Goal: Task Accomplishment & Management: Use online tool/utility

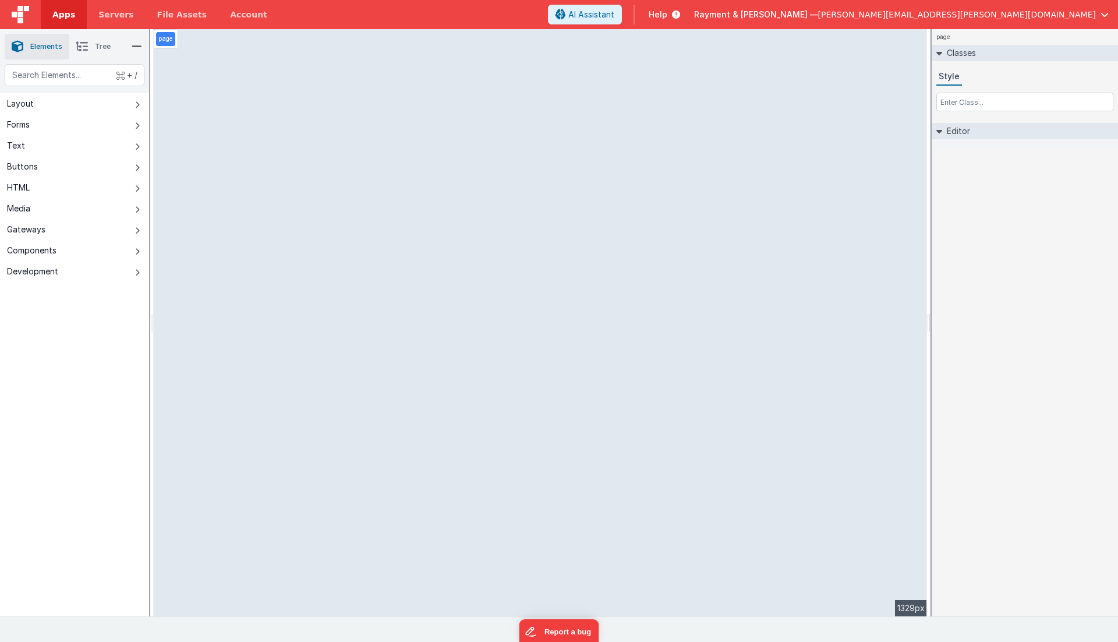
click at [56, 14] on span "Apps" at bounding box center [63, 15] width 23 height 12
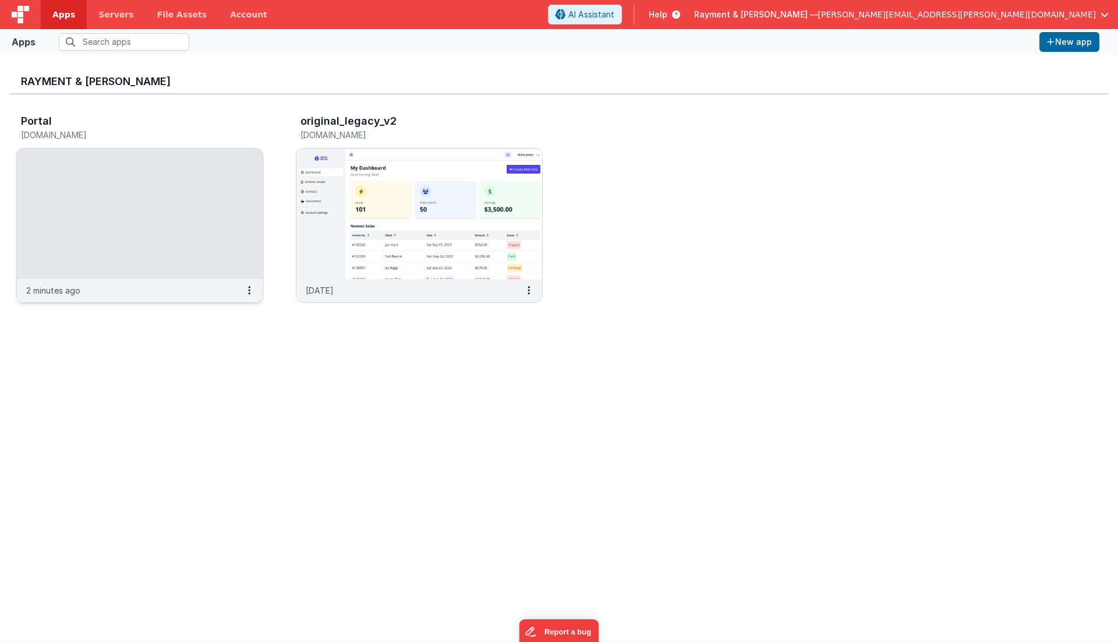
click at [131, 204] on img at bounding box center [140, 214] width 246 height 130
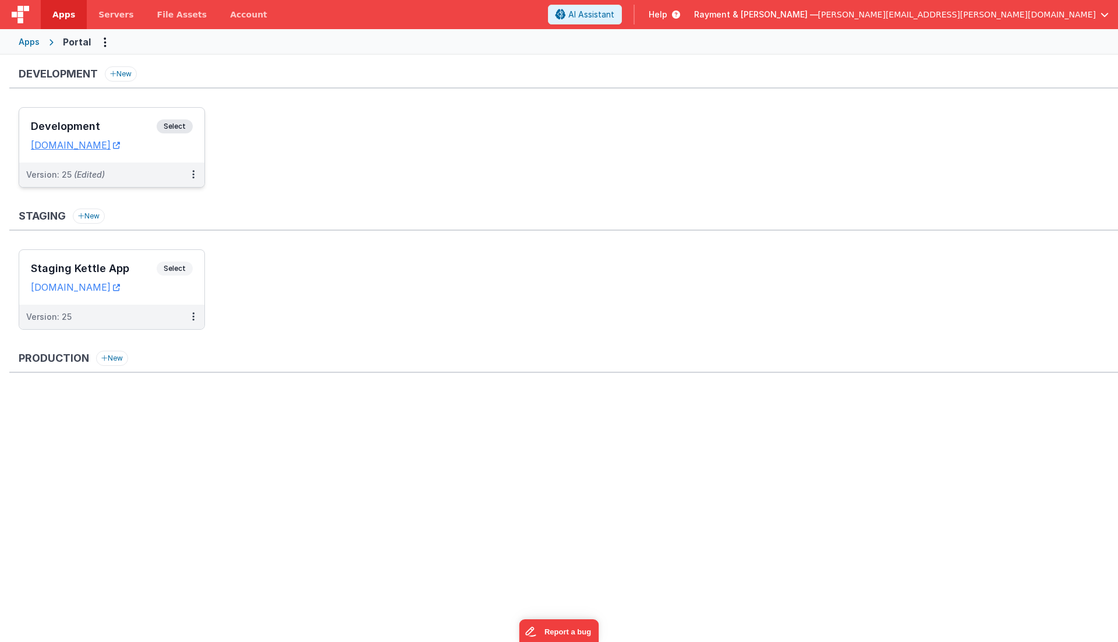
click at [129, 123] on h3 "Development" at bounding box center [94, 127] width 126 height 12
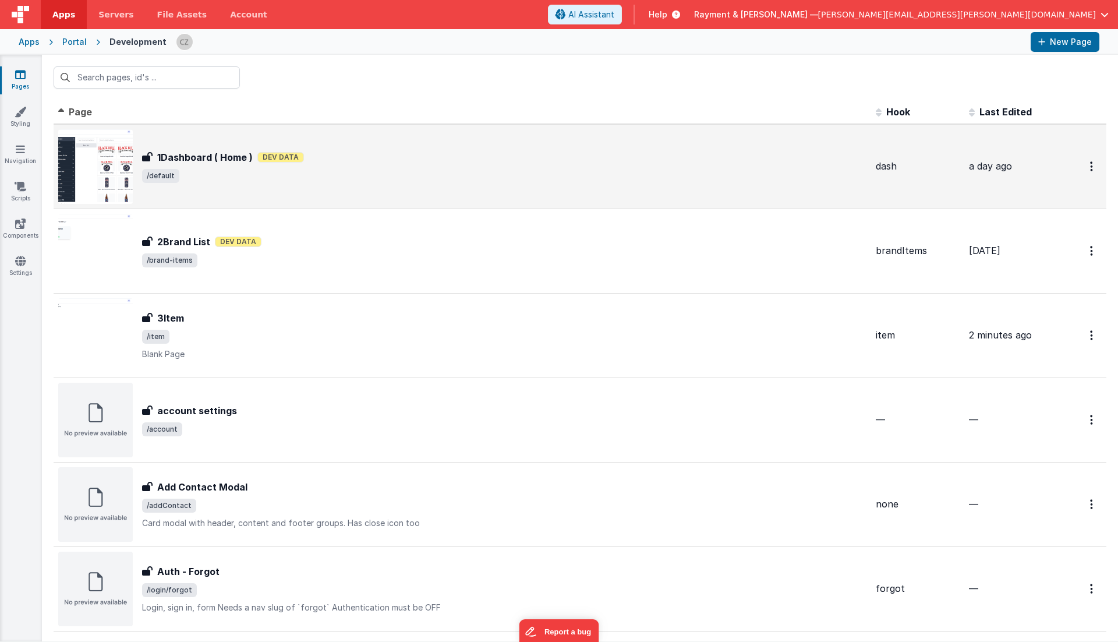
click at [327, 172] on span "/default" at bounding box center [504, 176] width 725 height 14
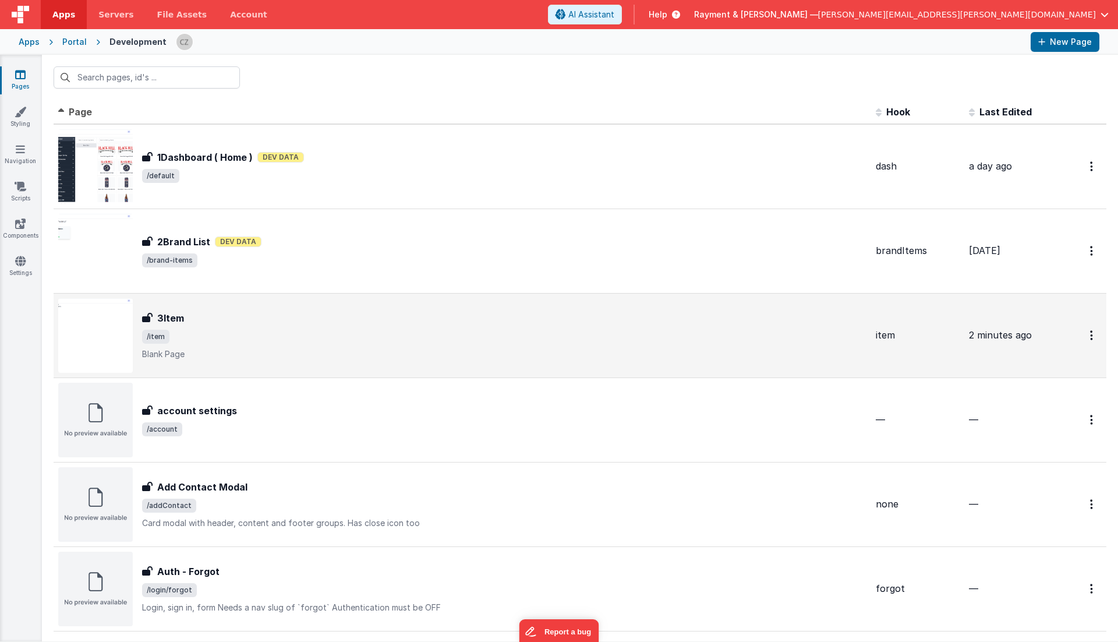
click at [280, 320] on div "3Item" at bounding box center [504, 318] width 725 height 14
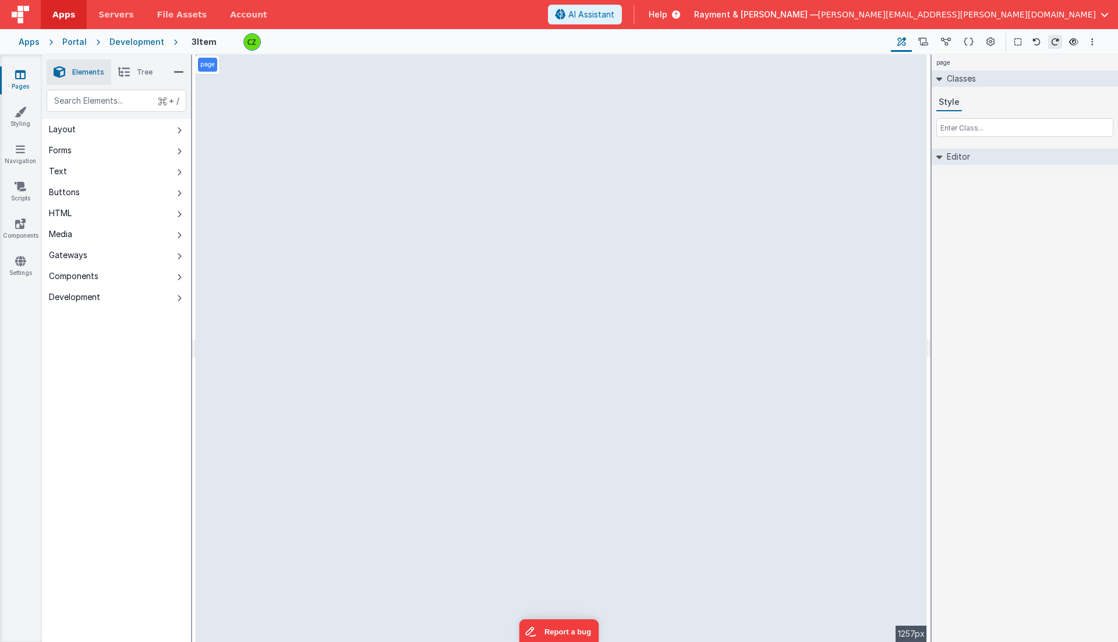
click at [280, 320] on div "page --> 1257px" at bounding box center [562, 348] width 732 height 587
click at [77, 280] on div "Components" at bounding box center [74, 276] width 50 height 12
click at [253, 129] on div "--> 1257px" at bounding box center [562, 348] width 732 height 587
click at [238, 226] on div "--> 1257px" at bounding box center [562, 348] width 732 height 587
drag, startPoint x: 235, startPoint y: 210, endPoint x: 393, endPoint y: 210, distance: 157.8
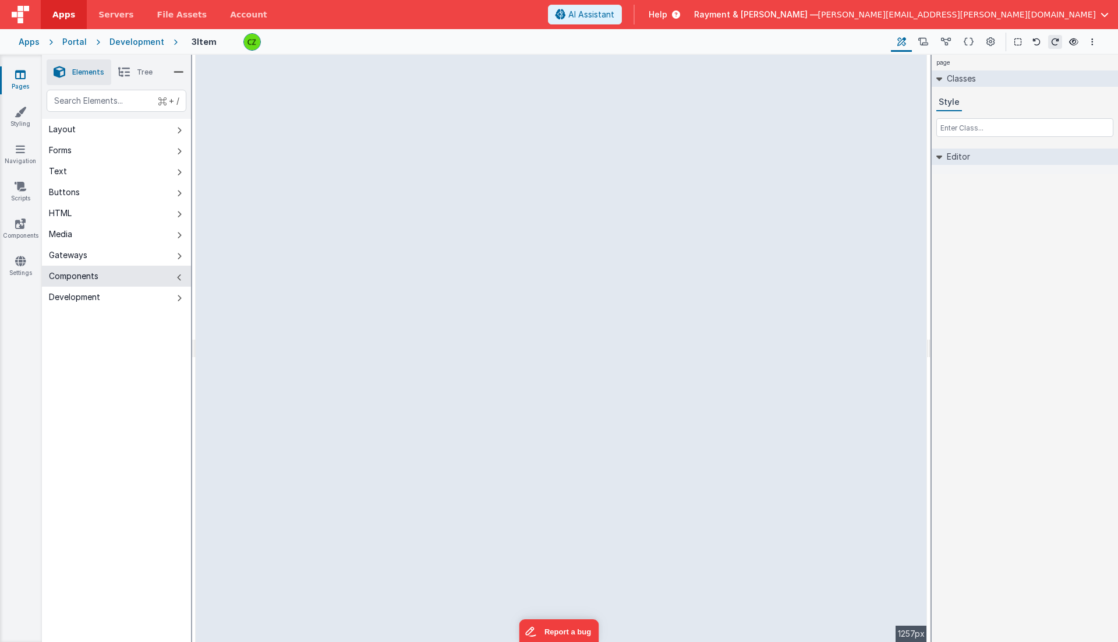
click at [394, 210] on div "--> 1257px" at bounding box center [562, 348] width 732 height 587
drag, startPoint x: 331, startPoint y: 212, endPoint x: 308, endPoint y: 212, distance: 23.3
click at [308, 212] on div "--> 1257px" at bounding box center [562, 348] width 732 height 587
drag, startPoint x: 329, startPoint y: 211, endPoint x: 320, endPoint y: 238, distance: 27.6
click at [320, 238] on div "--> 1257px" at bounding box center [562, 348] width 732 height 587
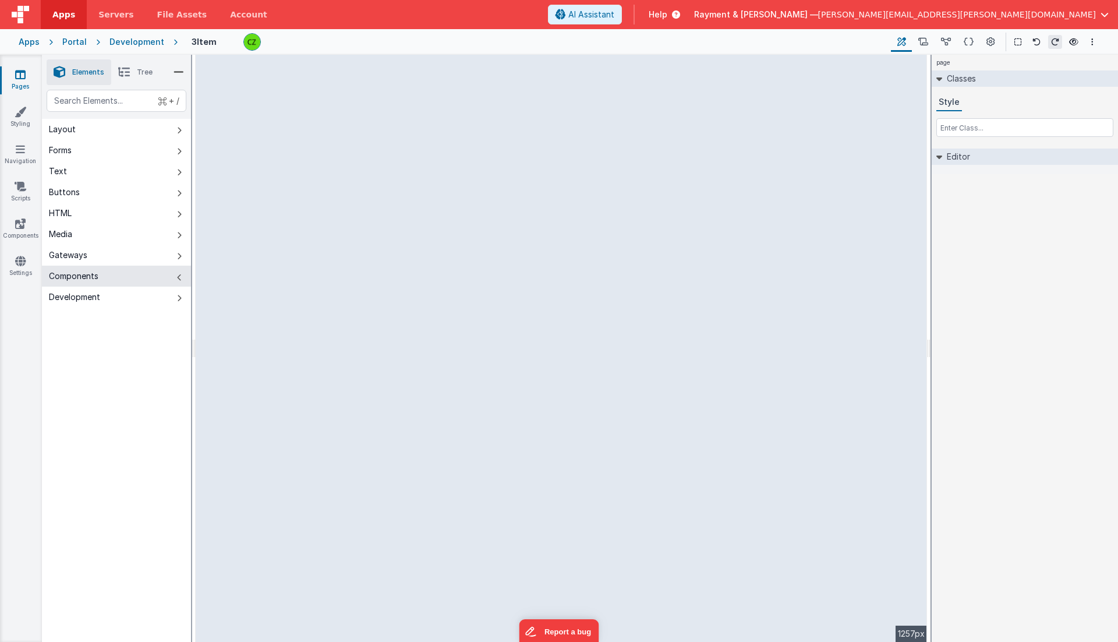
click at [282, 461] on div "--> 1257px" at bounding box center [562, 348] width 732 height 587
click at [535, 199] on div "--> 1257px" at bounding box center [562, 348] width 732 height 587
click at [138, 69] on span "Tree" at bounding box center [145, 72] width 16 height 9
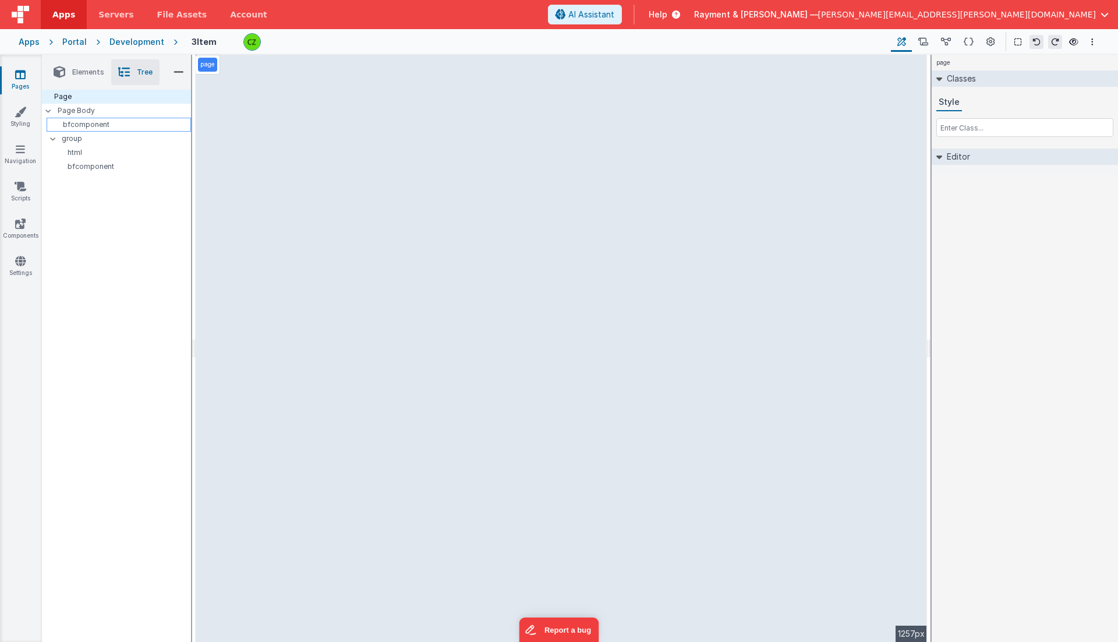
click at [97, 123] on p "bfcomponent" at bounding box center [120, 124] width 139 height 9
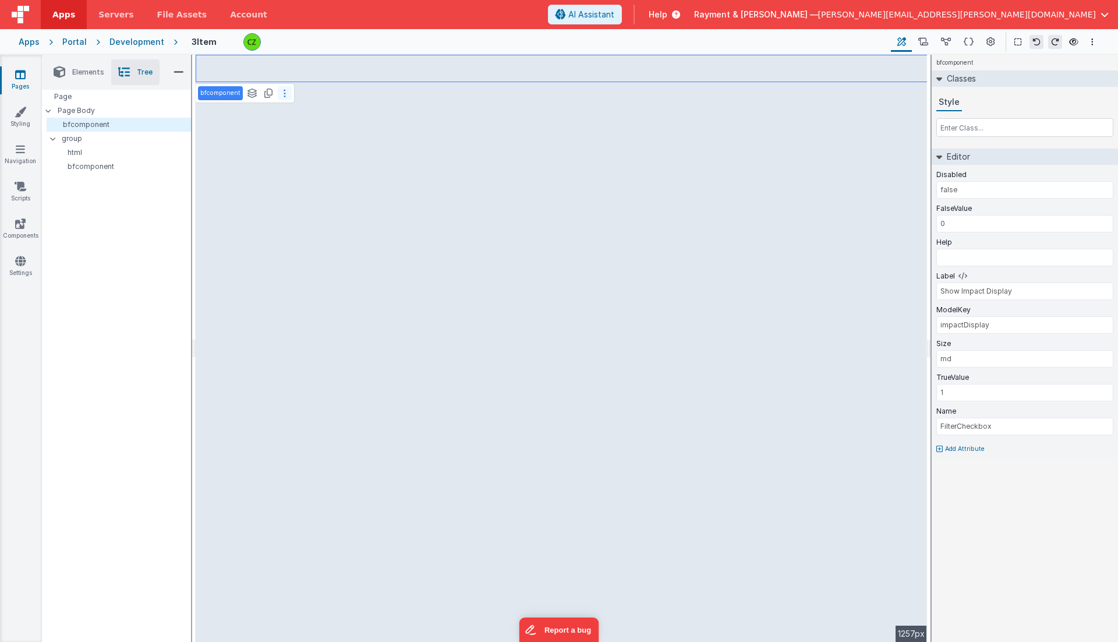
click at [284, 89] on icon at bounding box center [285, 93] width 2 height 9
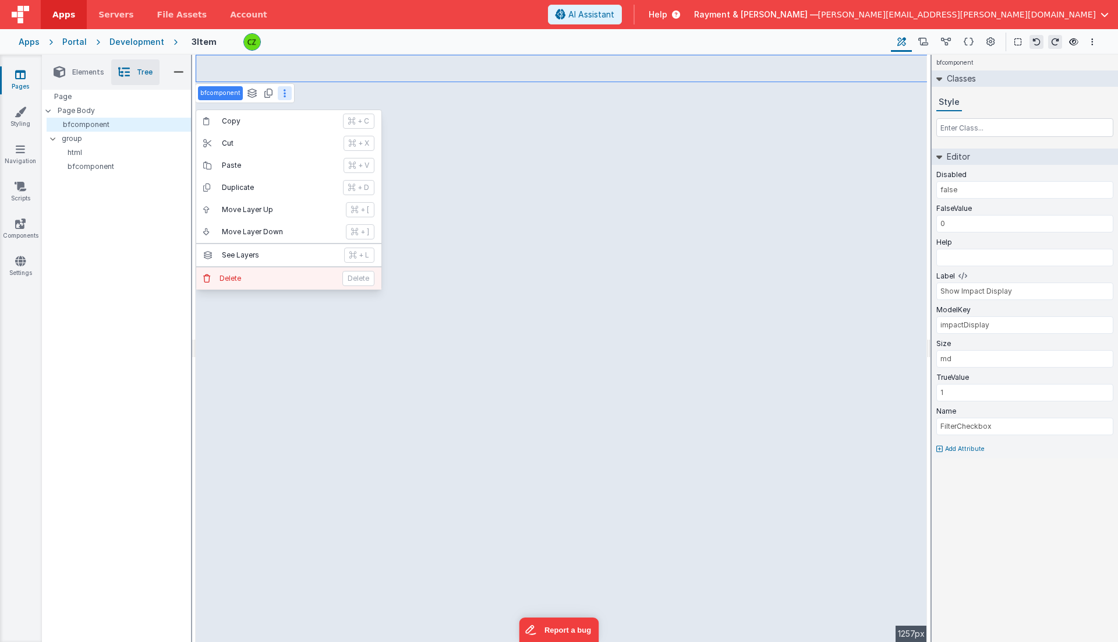
click at [232, 274] on p "Delete" at bounding box center [278, 278] width 116 height 9
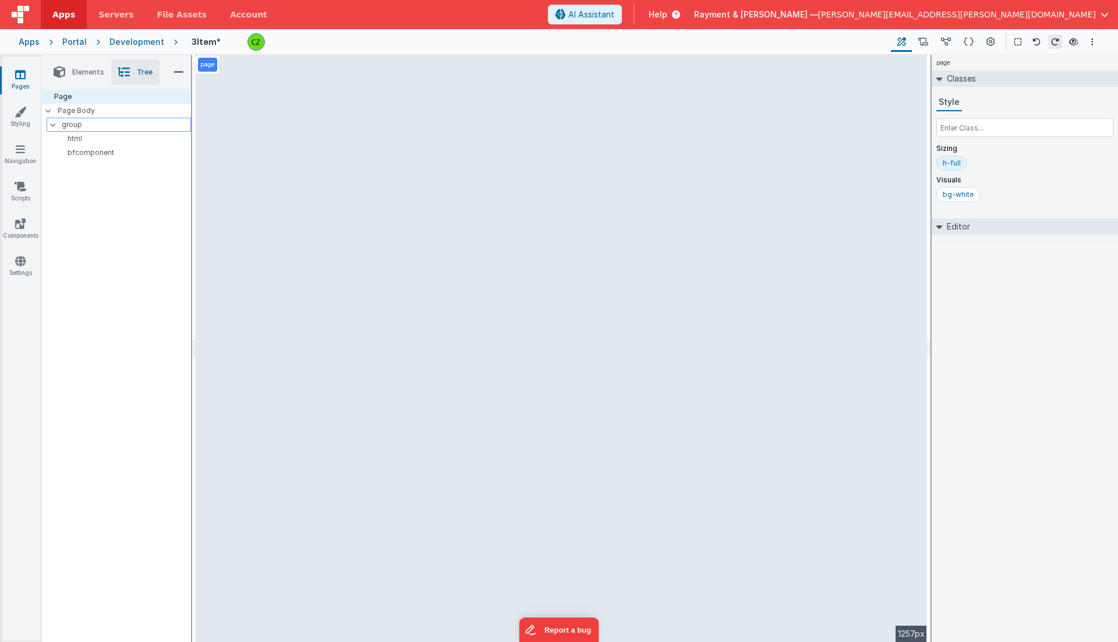
click at [72, 124] on p "group" at bounding box center [126, 124] width 129 height 13
click at [261, 68] on icon at bounding box center [262, 64] width 2 height 9
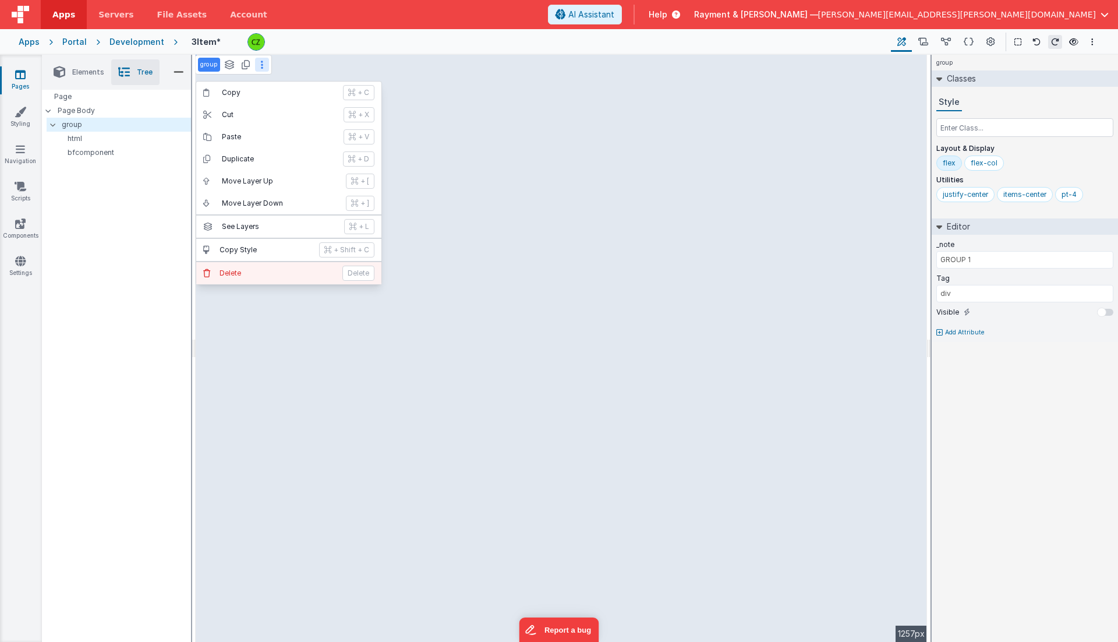
click at [231, 271] on p "Delete" at bounding box center [278, 272] width 116 height 9
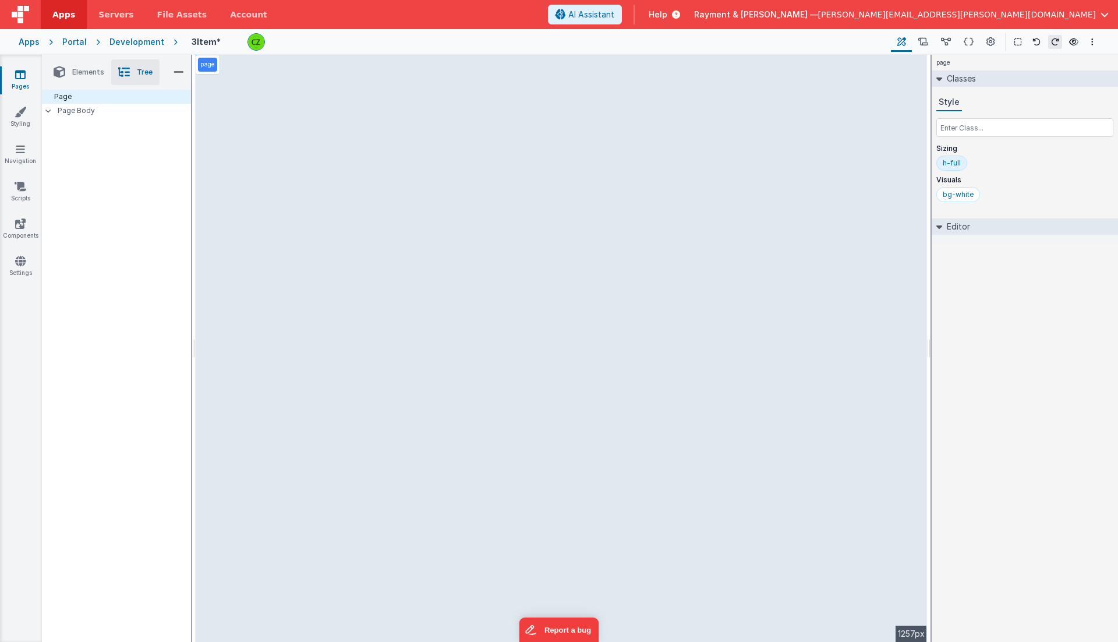
click at [87, 126] on div "Page Page Body" at bounding box center [116, 329] width 149 height 478
click at [51, 108] on div at bounding box center [52, 110] width 11 height 9
click at [77, 68] on span "Elements" at bounding box center [88, 72] width 32 height 9
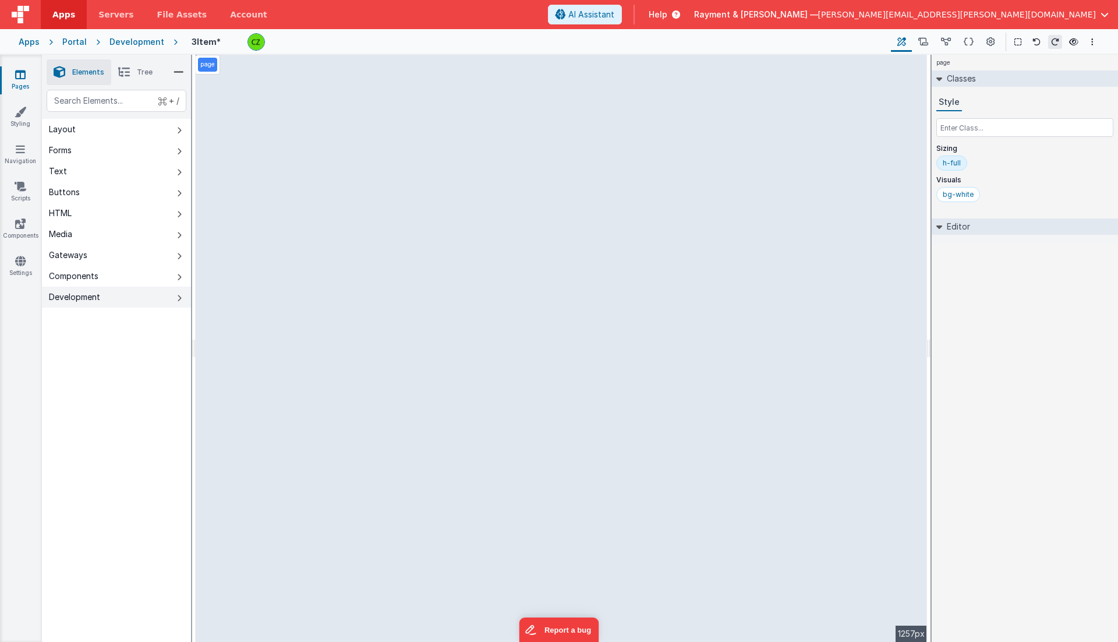
click at [94, 287] on button "Development" at bounding box center [116, 297] width 149 height 21
click at [93, 268] on button "Components" at bounding box center [116, 276] width 149 height 21
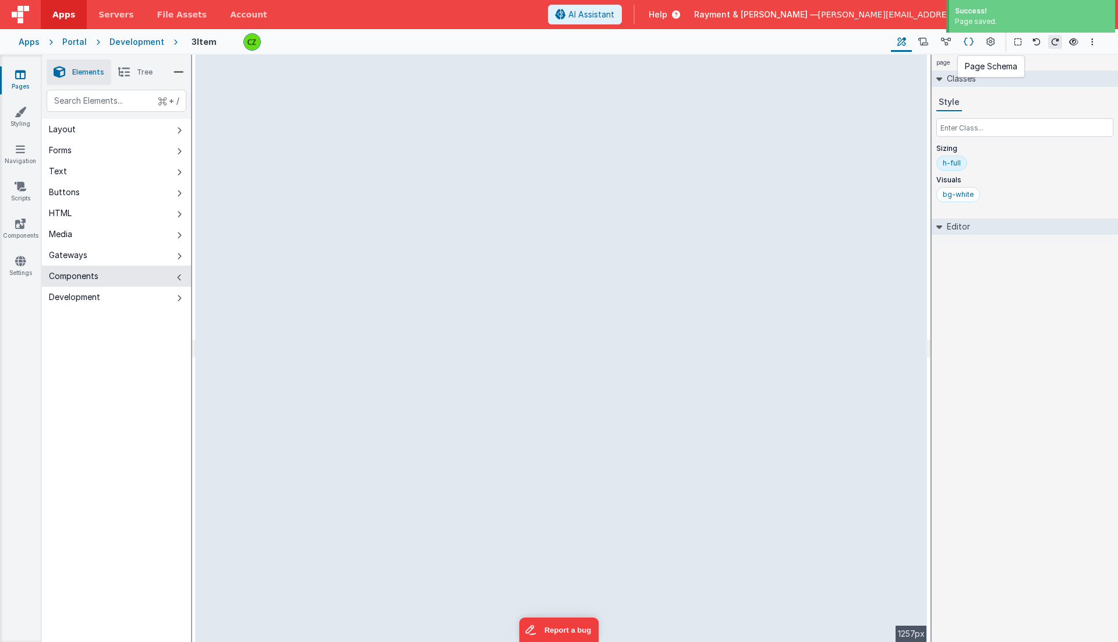
click at [973, 45] on icon at bounding box center [969, 42] width 10 height 12
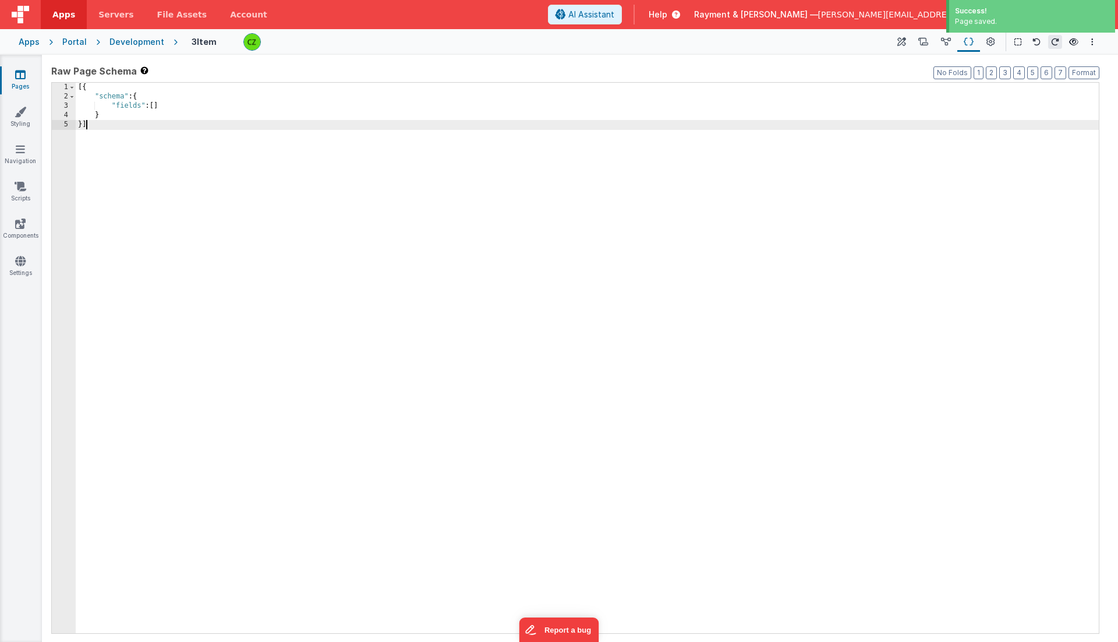
click at [642, 268] on div "[{ "schema" : { "fields" : [ ] } }]" at bounding box center [588, 368] width 1024 height 570
click at [22, 83] on link "Pages" at bounding box center [20, 80] width 42 height 23
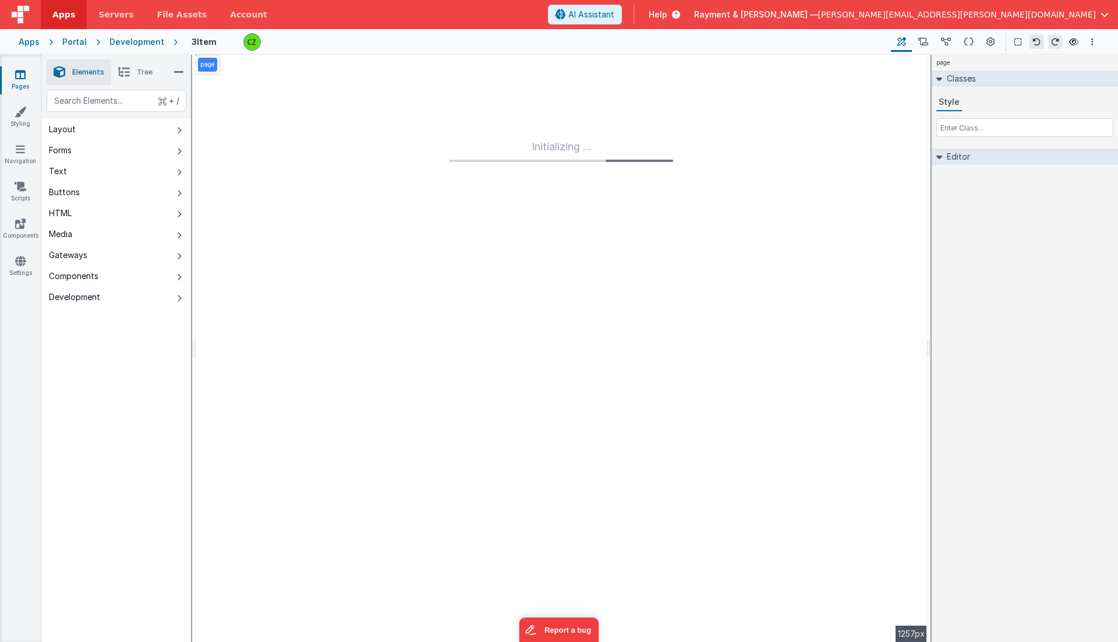
click at [310, 147] on div "Initializing ..." at bounding box center [562, 348] width 732 height 587
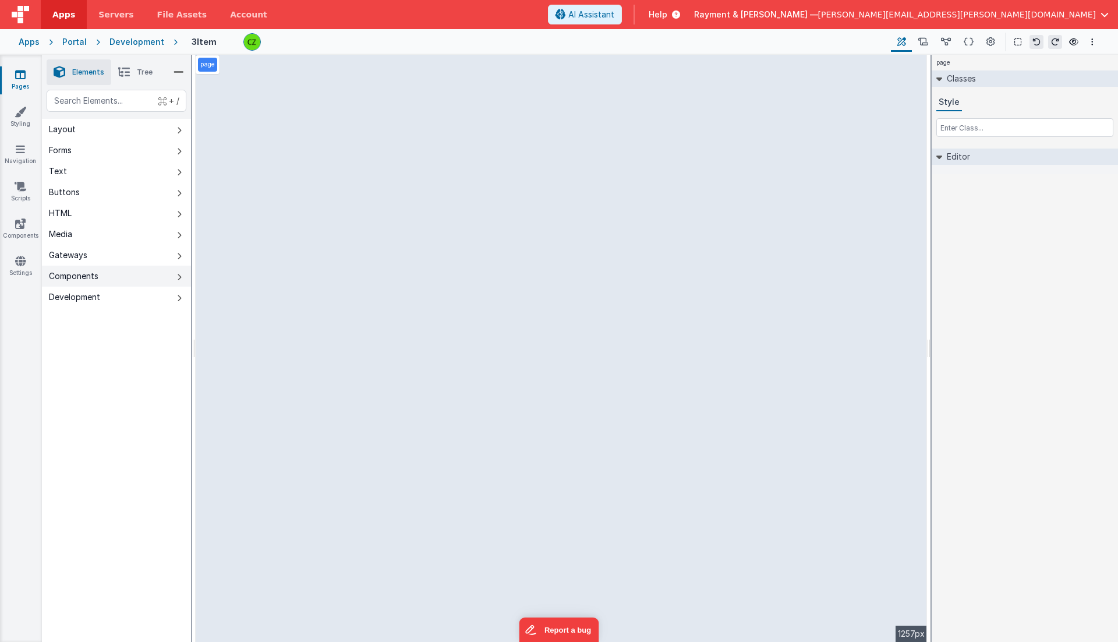
click at [83, 270] on div "Components" at bounding box center [74, 276] width 50 height 12
click at [133, 66] on li "Tree" at bounding box center [135, 72] width 48 height 26
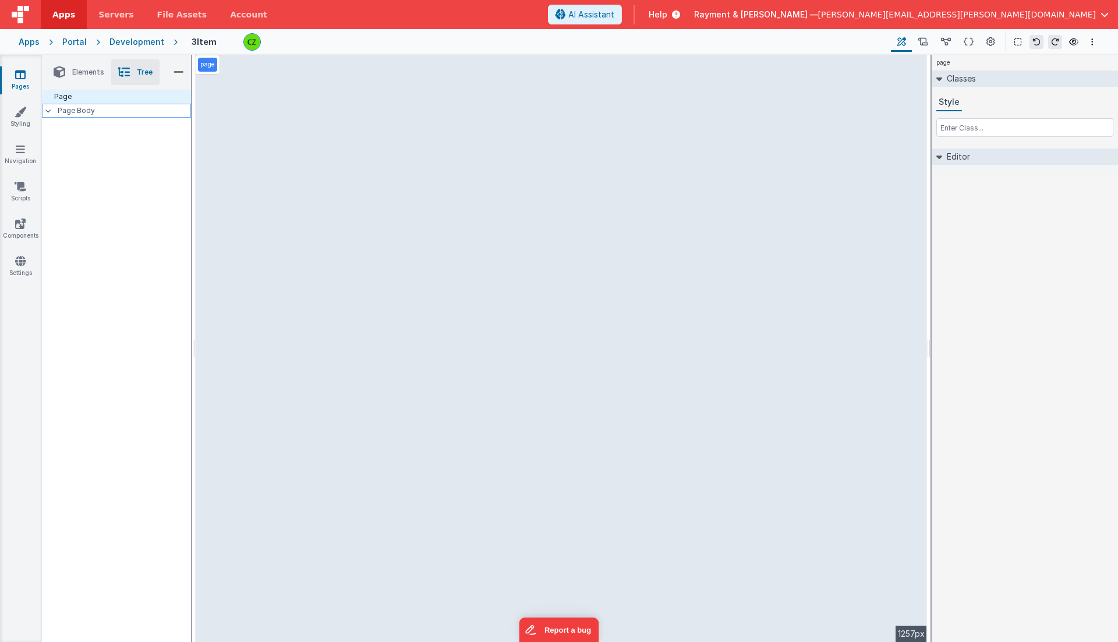
click at [45, 108] on div "Page Body" at bounding box center [116, 111] width 149 height 14
click at [50, 112] on div at bounding box center [52, 110] width 11 height 9
click at [77, 70] on span "Elements" at bounding box center [88, 72] width 32 height 9
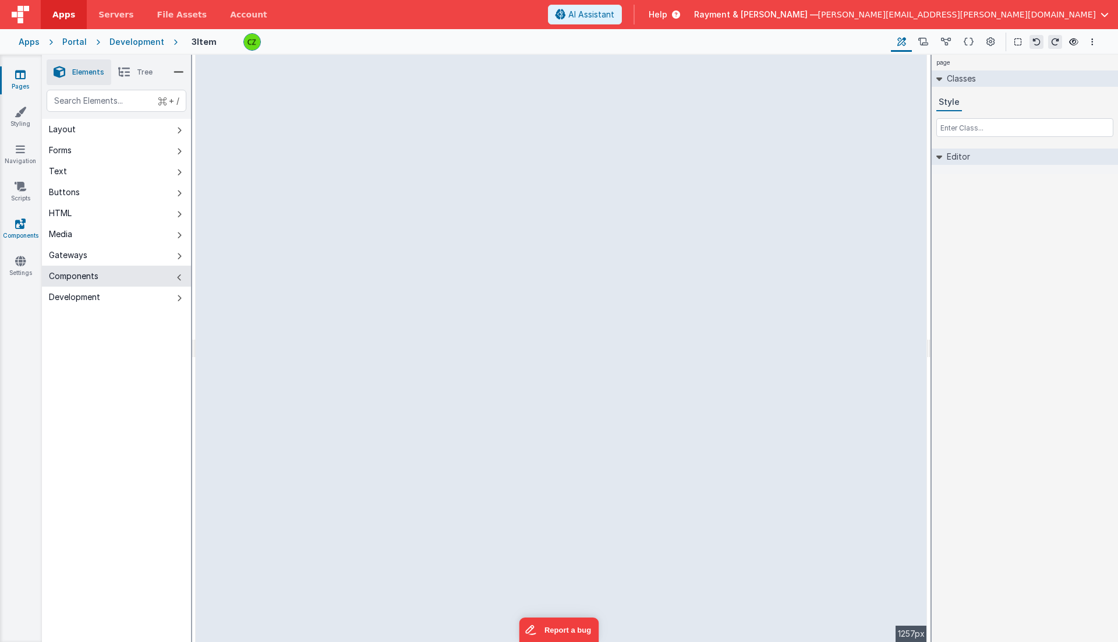
click at [20, 223] on icon at bounding box center [20, 224] width 10 height 12
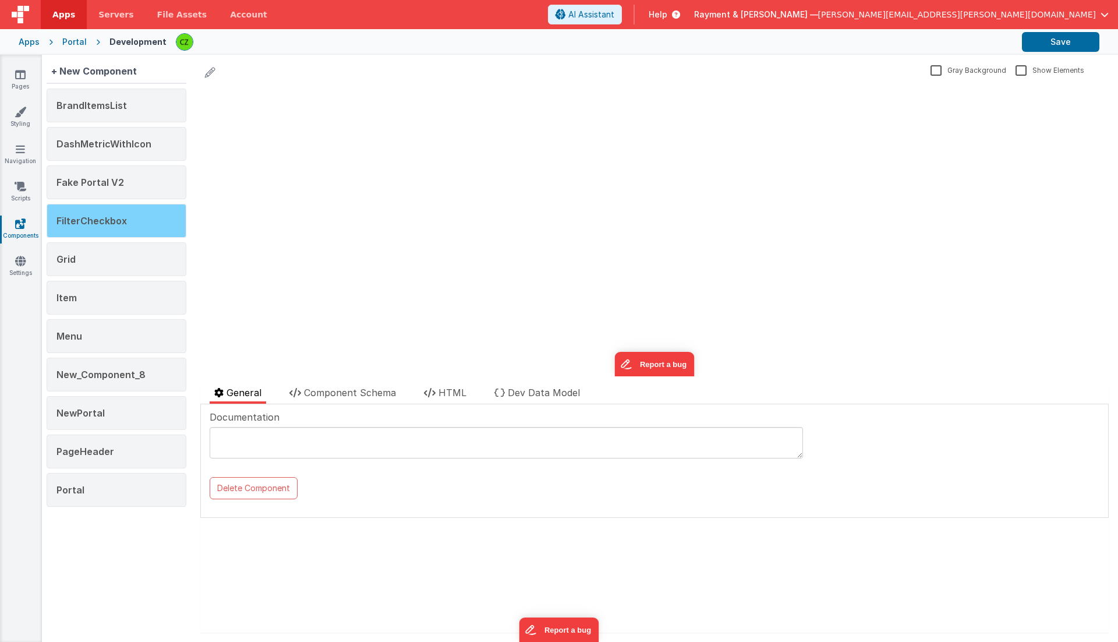
click at [117, 212] on div "FilterCheckbox" at bounding box center [117, 221] width 140 height 34
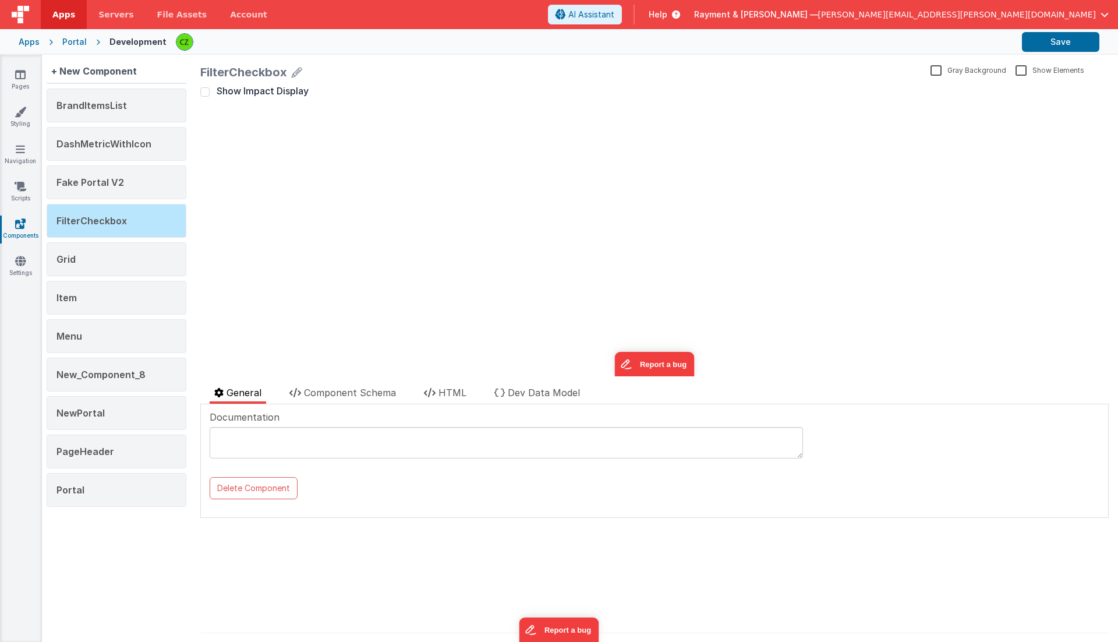
click at [286, 155] on div "Show Impact Display update page model (See schema to hide after dev) showElemen…" at bounding box center [654, 230] width 909 height 291
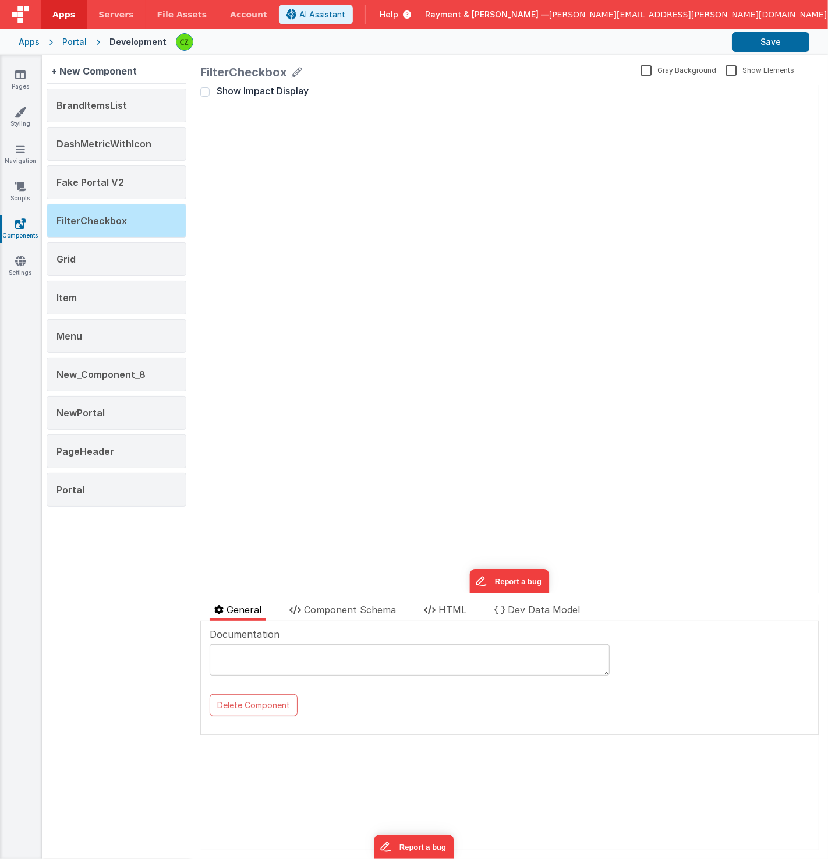
click at [320, 208] on div "Show Impact Display update page model (See schema to hide after dev) showElemen…" at bounding box center [509, 338] width 619 height 508
click at [375, 612] on span "Component Schema" at bounding box center [350, 610] width 92 height 12
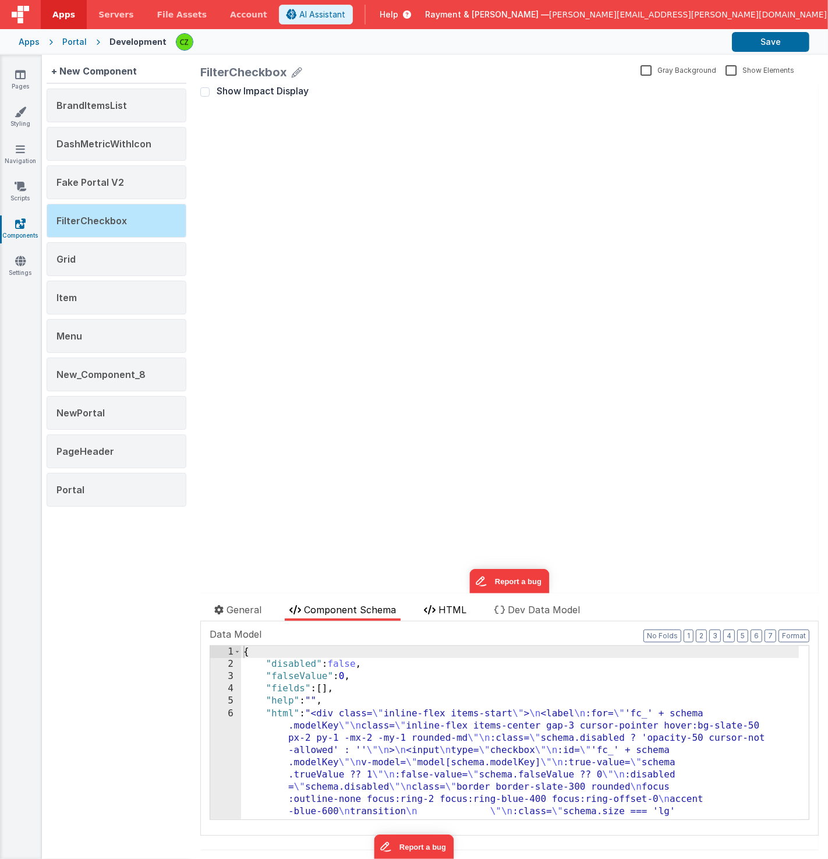
click at [460, 609] on span "HTML" at bounding box center [453, 610] width 28 height 12
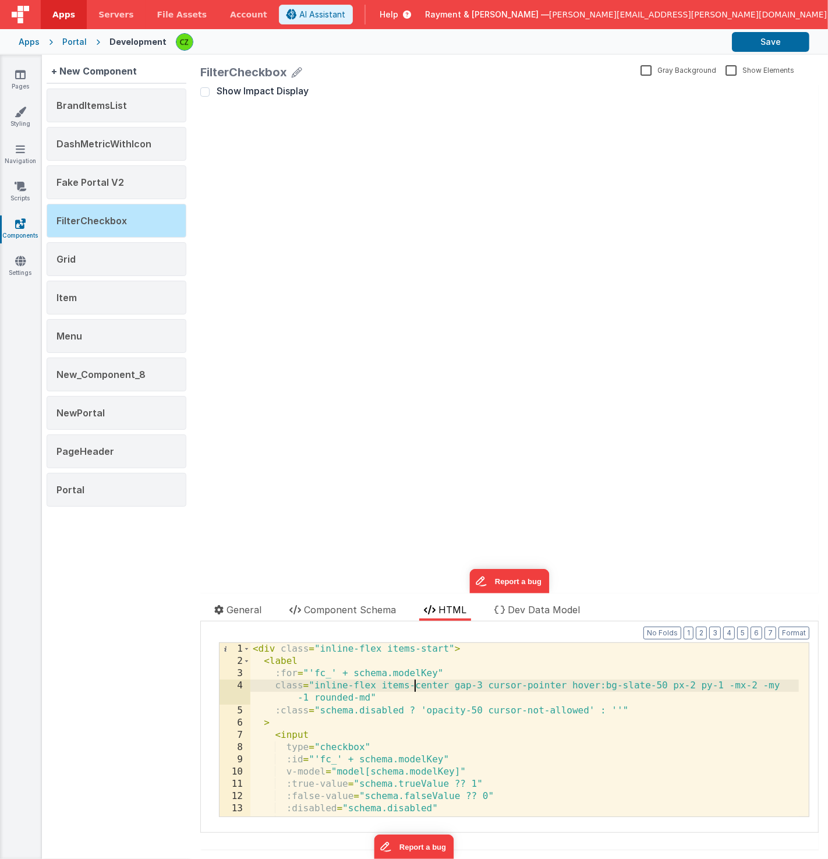
click at [413, 641] on div "< div class = "inline-flex items-start" > < label :for = "'fc_' + schema.modelK…" at bounding box center [524, 742] width 549 height 199
click at [301, 125] on div "Show Impact Display update page model (See schema to hide after dev) showElemen…" at bounding box center [509, 338] width 619 height 508
click at [271, 235] on div "Show Impact Display update page model (See schema to hide after dev) showElemen…" at bounding box center [509, 338] width 619 height 508
click at [395, 336] on div "Show Impact Display update page model (See schema to hide after dev) showElemen…" at bounding box center [509, 338] width 619 height 508
click at [459, 641] on div "< div class = "inline-flex items-start" > < label :for = "'fc_' + schema.modelK…" at bounding box center [524, 742] width 549 height 199
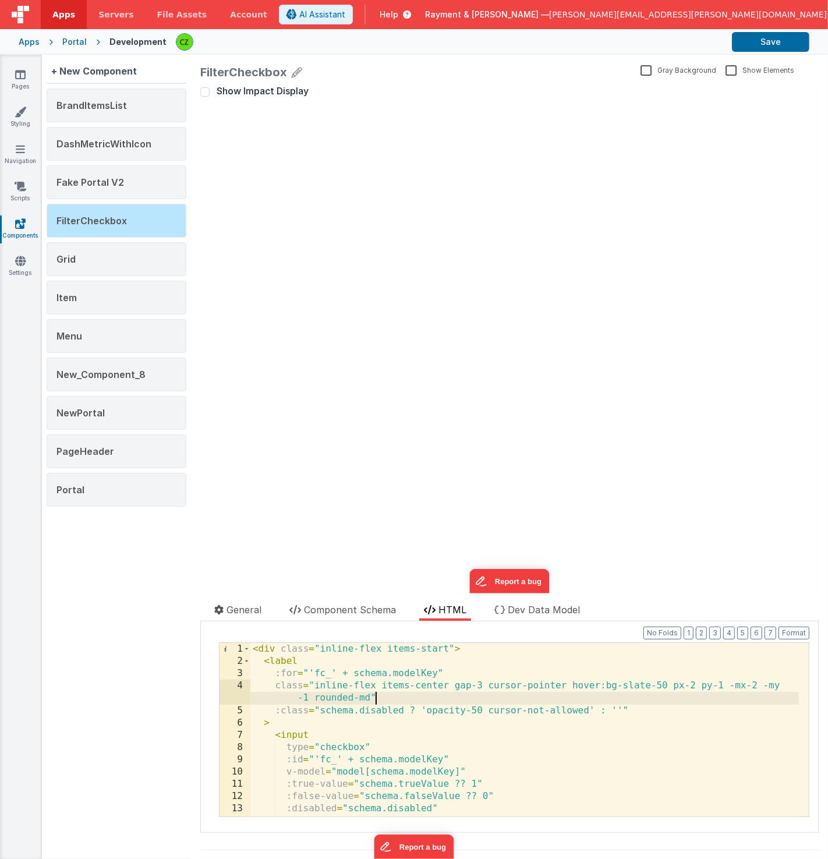
click at [487, 641] on div "< div class = "inline-flex items-start" > < label :for = "'fc_' + schema.modelK…" at bounding box center [524, 742] width 549 height 199
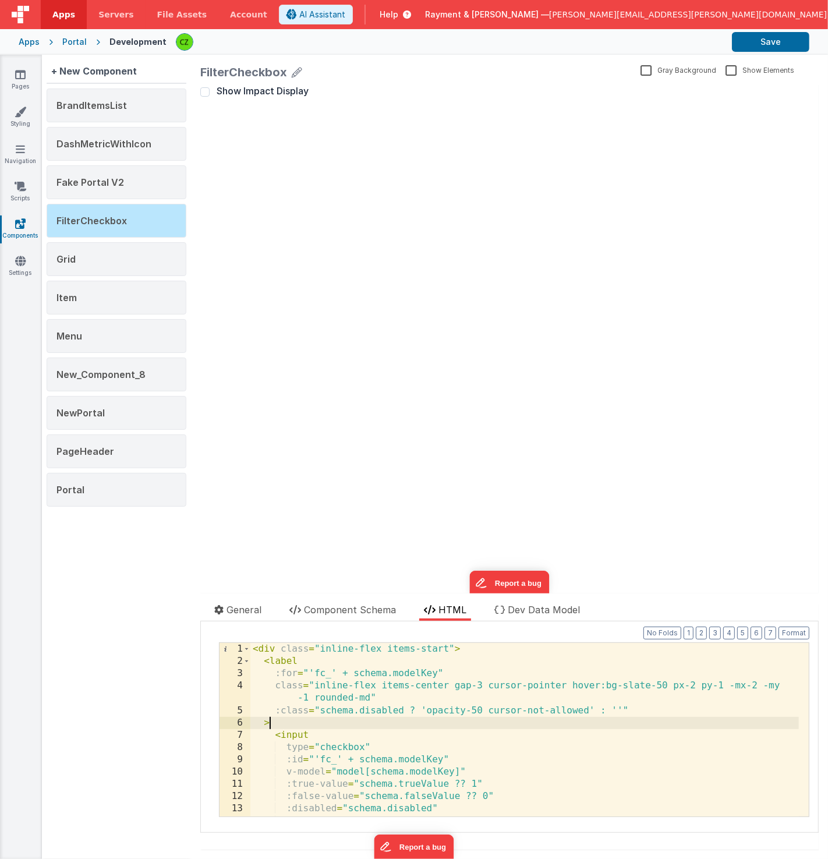
click at [520, 641] on div "< div class = "inline-flex items-start" > < label :for = "'fc_' + schema.modelK…" at bounding box center [524, 742] width 549 height 199
click at [468, 210] on div "Show Impact Display update page model (See schema to hide after dev) showElemen…" at bounding box center [509, 338] width 619 height 508
